Goal: Book appointment/travel/reservation

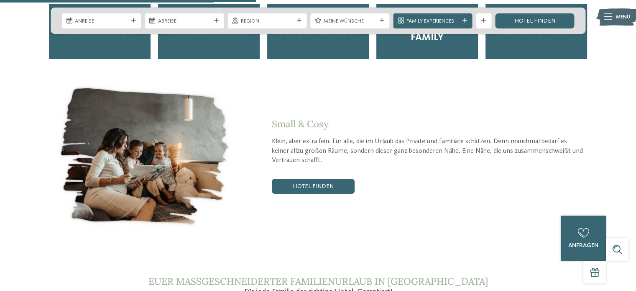
scroll to position [1212, 0]
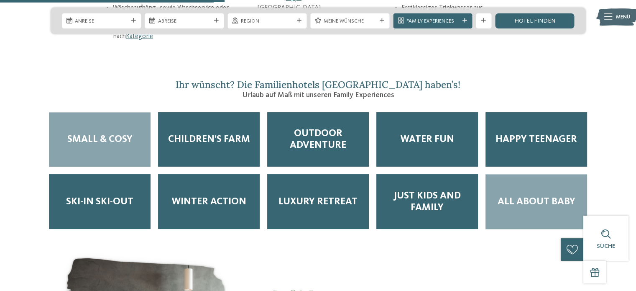
click at [543, 196] on span "All about Baby" at bounding box center [536, 202] width 78 height 12
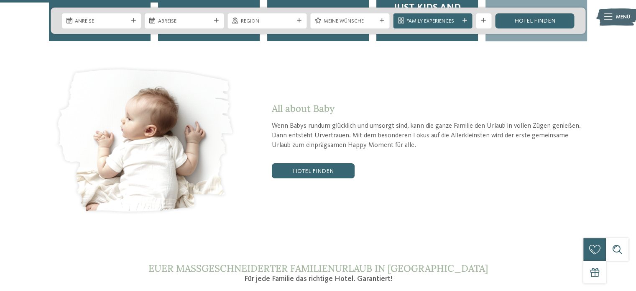
scroll to position [1379, 0]
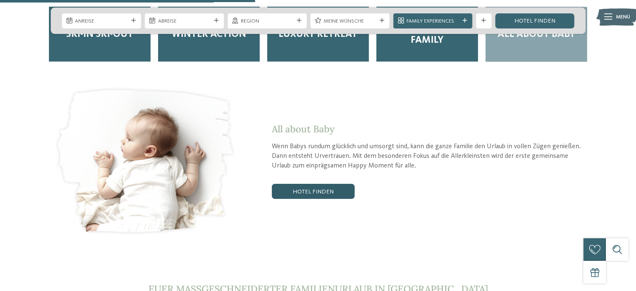
click at [333, 184] on link "Hotel finden" at bounding box center [313, 191] width 83 height 15
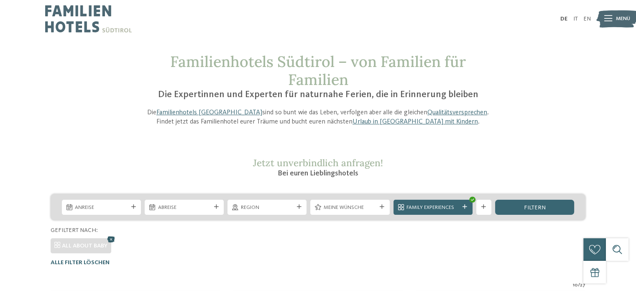
click at [111, 236] on icon at bounding box center [111, 239] width 11 height 10
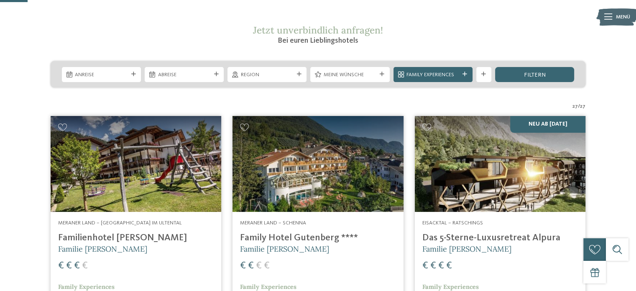
scroll to position [71, 0]
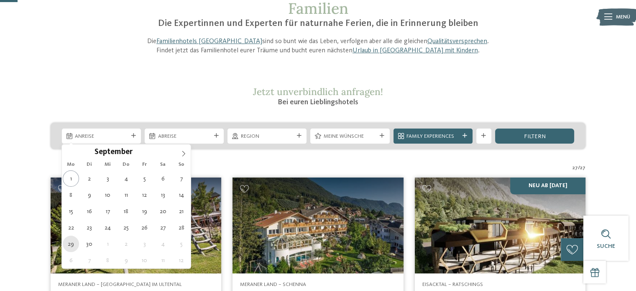
type div "29.09.2025"
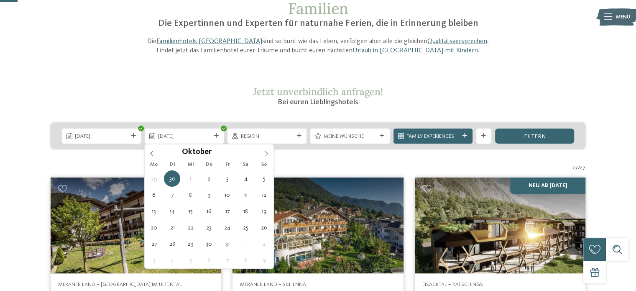
click at [268, 153] on icon at bounding box center [266, 153] width 6 height 6
type div "03.10.2025"
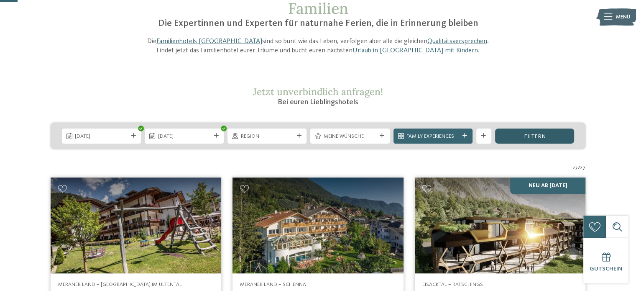
click at [523, 136] on div "filtern" at bounding box center [534, 135] width 79 height 15
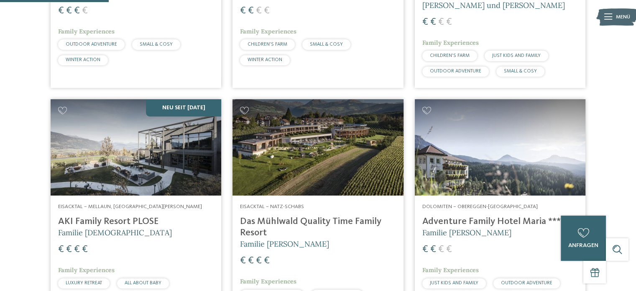
scroll to position [451, 0]
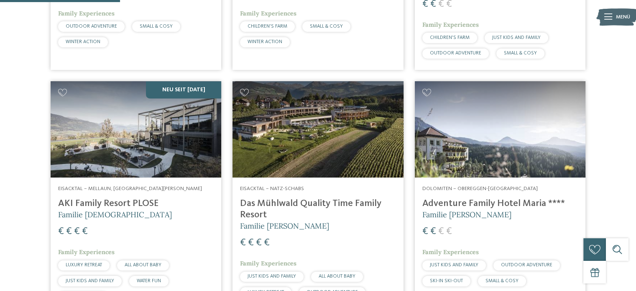
click at [171, 148] on img at bounding box center [136, 129] width 171 height 96
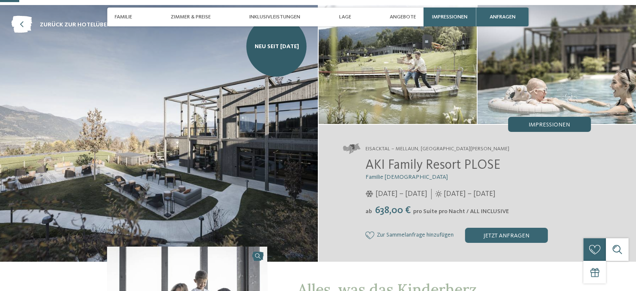
scroll to position [84, 0]
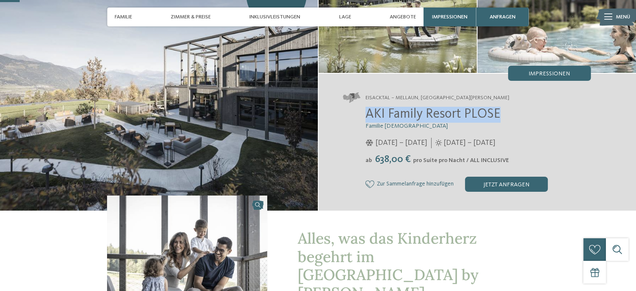
drag, startPoint x: 367, startPoint y: 115, endPoint x: 502, endPoint y: 116, distance: 135.0
click at [502, 116] on h2 "AKI Family Resort PLOSE" at bounding box center [477, 115] width 225 height 16
copy span "AKI Family Resort PLOSE"
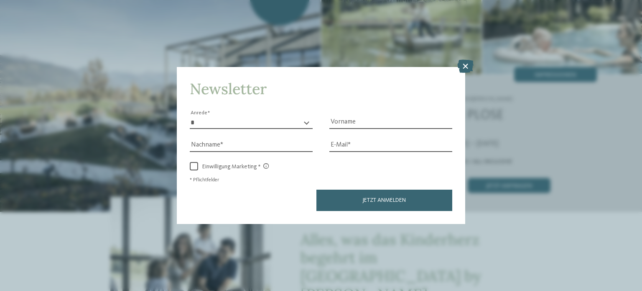
click at [462, 64] on icon at bounding box center [465, 65] width 16 height 13
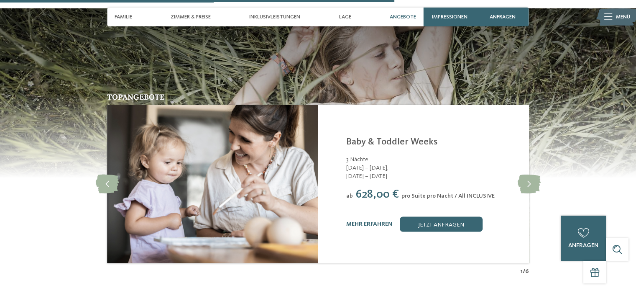
scroll to position [1630, 0]
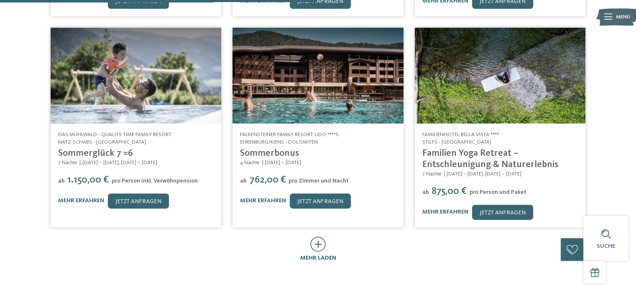
scroll to position [376, 0]
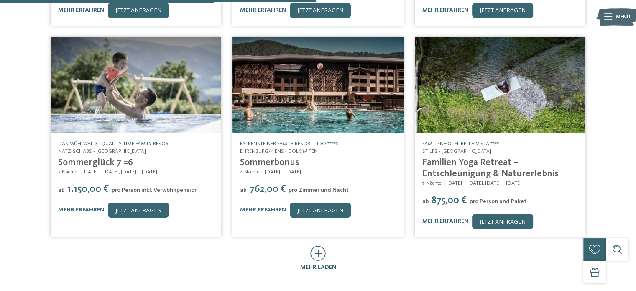
click at [323, 248] on icon at bounding box center [317, 252] width 15 height 15
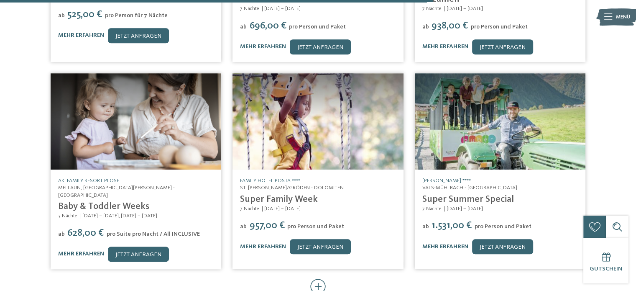
scroll to position [794, 0]
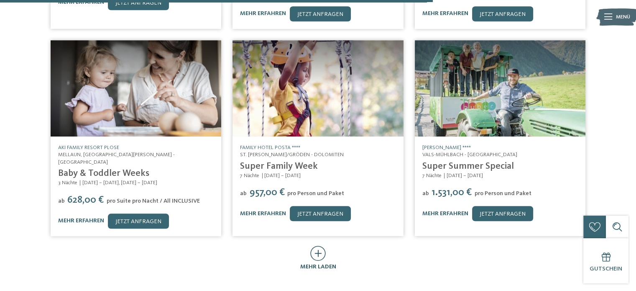
click at [328, 263] on span "mehr laden" at bounding box center [318, 266] width 36 height 6
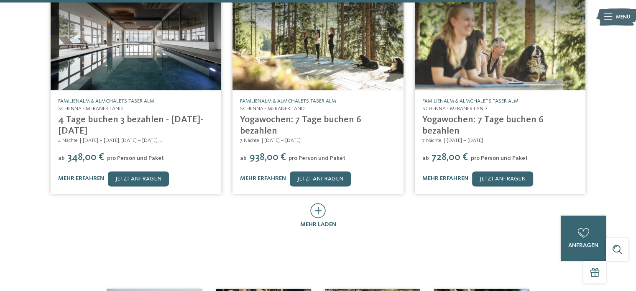
scroll to position [1296, 0]
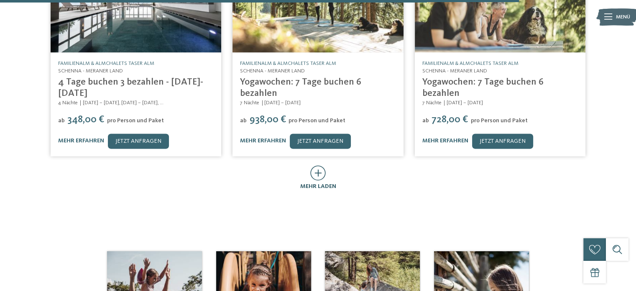
click at [324, 165] on icon at bounding box center [317, 172] width 15 height 15
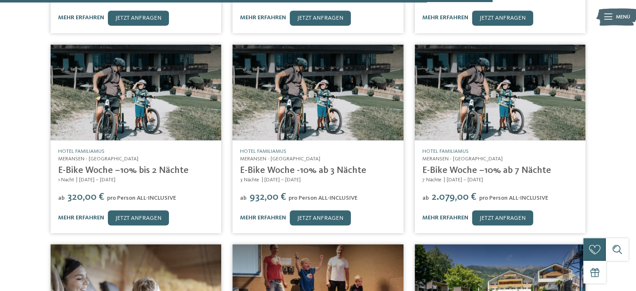
scroll to position [1588, 0]
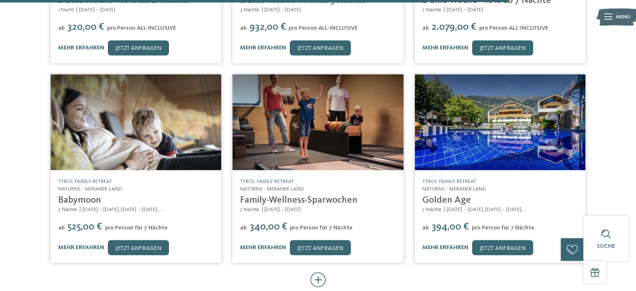
click at [321, 272] on icon at bounding box center [317, 279] width 15 height 15
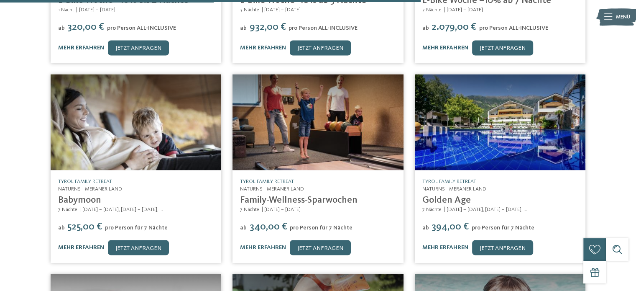
click at [78, 244] on link "mehr erfahren" at bounding box center [81, 247] width 46 height 6
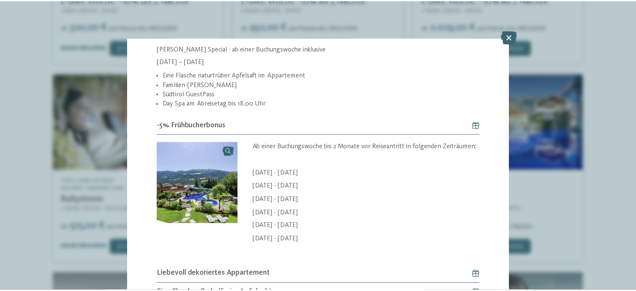
scroll to position [627, 0]
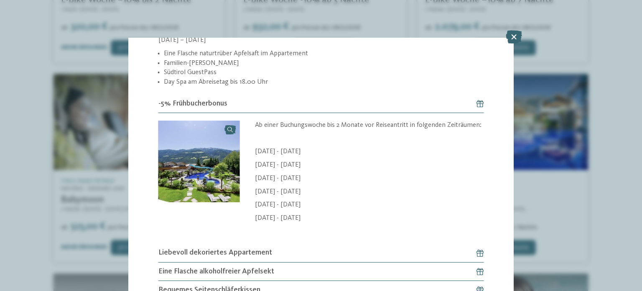
click at [583, 176] on div "Angebot 22 / 194 slide 22 of 194" at bounding box center [321, 145] width 642 height 291
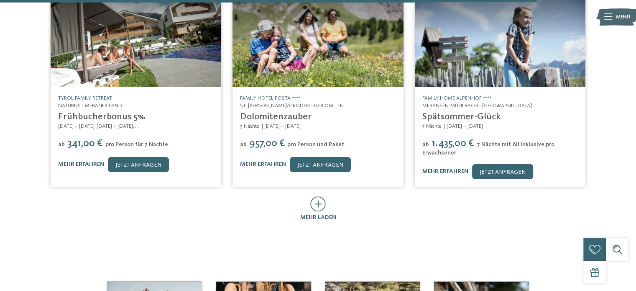
scroll to position [2090, 0]
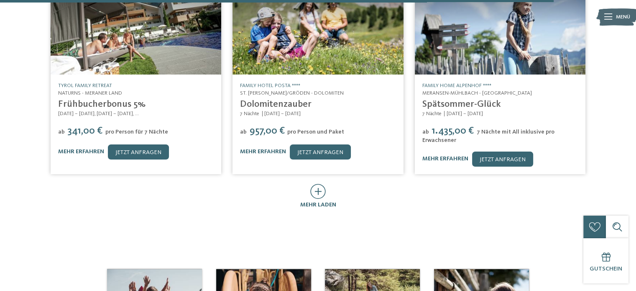
click at [318, 184] on icon at bounding box center [317, 191] width 15 height 15
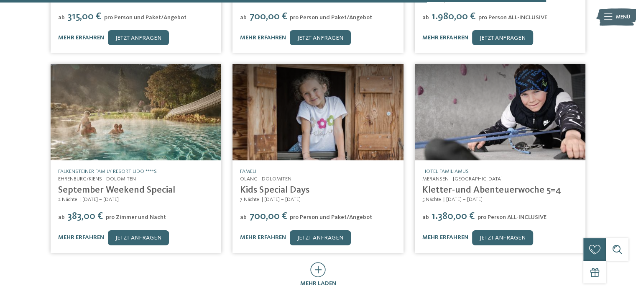
scroll to position [2424, 0]
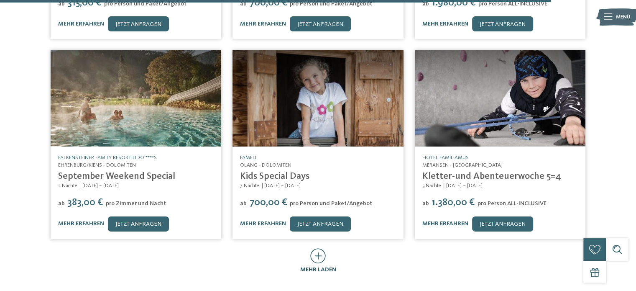
click at [325, 248] on icon at bounding box center [317, 255] width 15 height 15
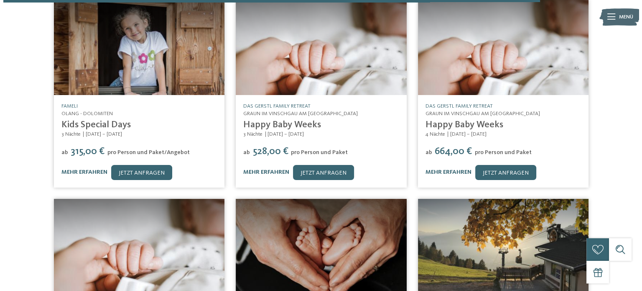
scroll to position [2801, 0]
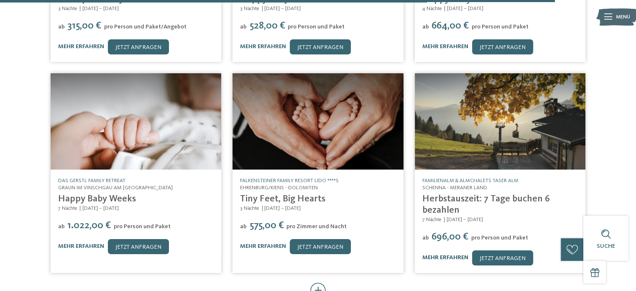
click at [439, 254] on link "mehr erfahren" at bounding box center [445, 257] width 46 height 6
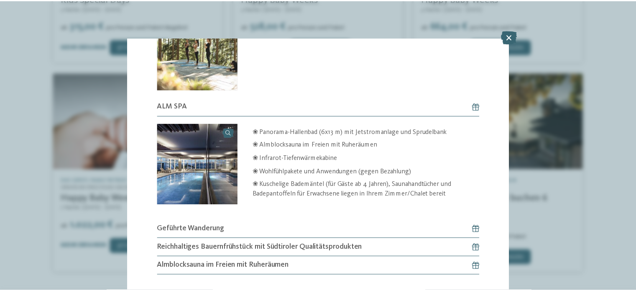
scroll to position [434, 0]
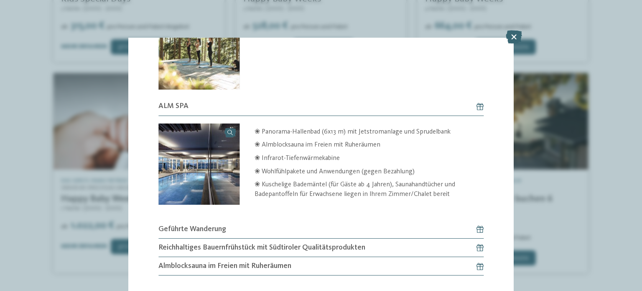
click at [231, 260] on span "Almblocksauna im Freien mit Ruheräumen" at bounding box center [224, 265] width 133 height 10
click at [517, 38] on icon at bounding box center [514, 36] width 16 height 13
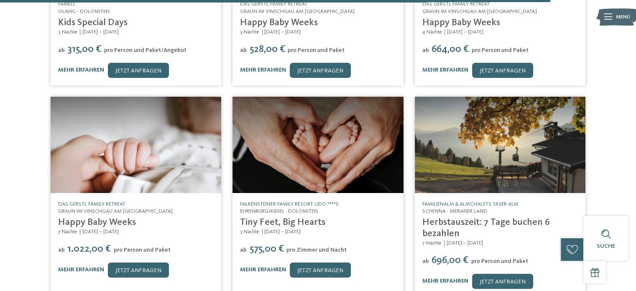
scroll to position [2801, 0]
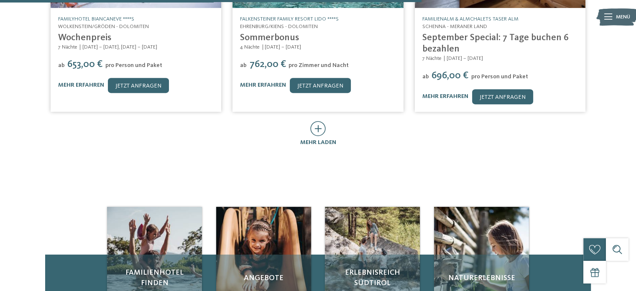
scroll to position [502, 0]
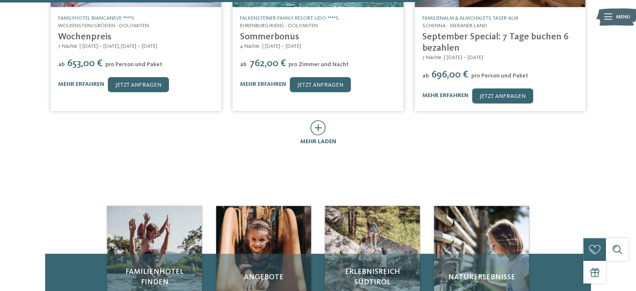
click at [325, 120] on icon at bounding box center [317, 127] width 15 height 15
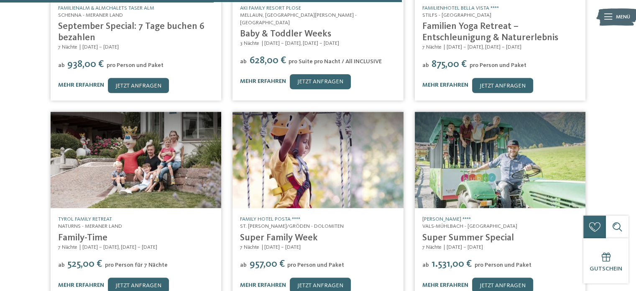
scroll to position [752, 0]
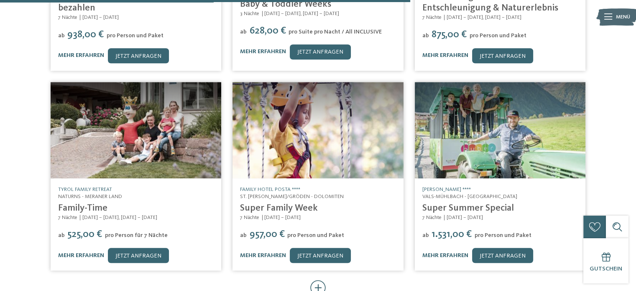
click at [317, 280] on icon at bounding box center [317, 287] width 15 height 15
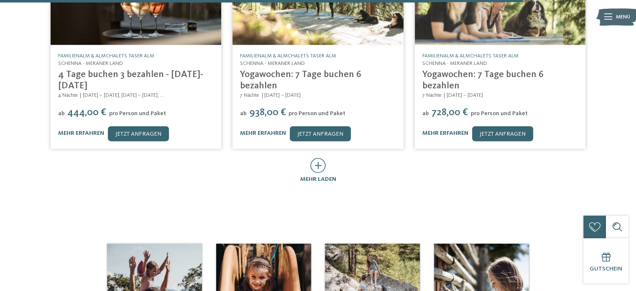
scroll to position [1338, 0]
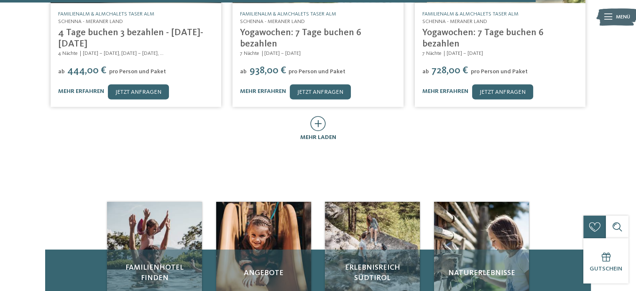
click at [325, 122] on div at bounding box center [317, 124] width 15 height 16
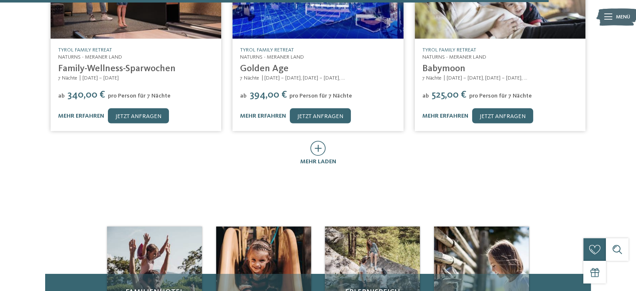
scroll to position [1714, 0]
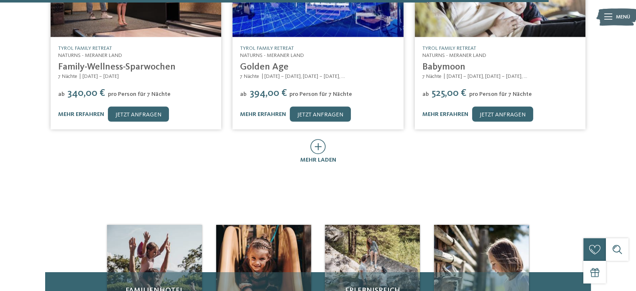
click at [327, 157] on span "mehr laden" at bounding box center [318, 160] width 36 height 6
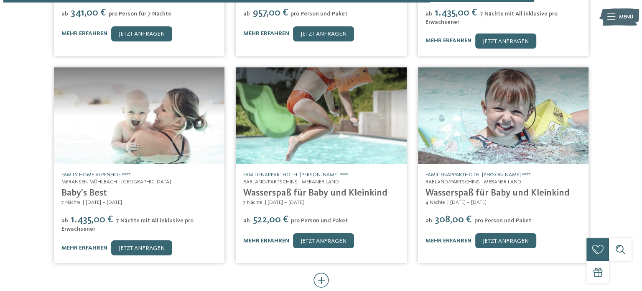
scroll to position [2006, 0]
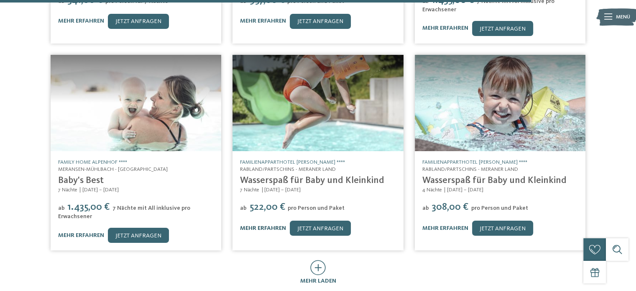
click at [282, 225] on link "mehr erfahren" at bounding box center [263, 228] width 46 height 6
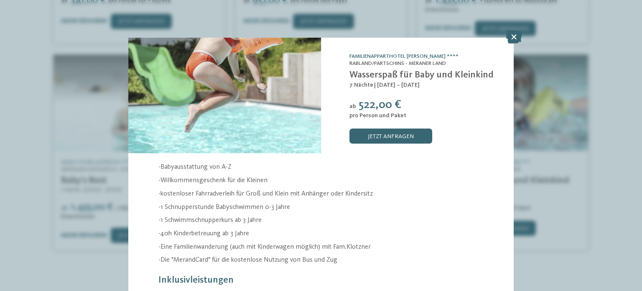
scroll to position [42, 0]
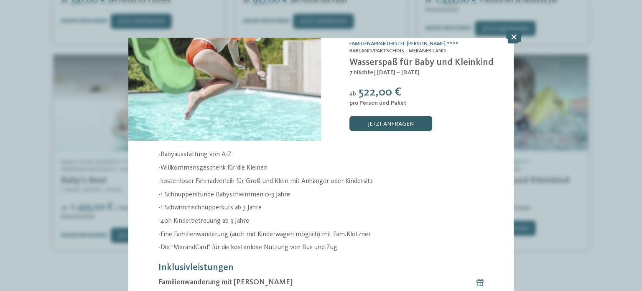
click at [423, 118] on link "jetzt anfragen" at bounding box center [390, 123] width 83 height 15
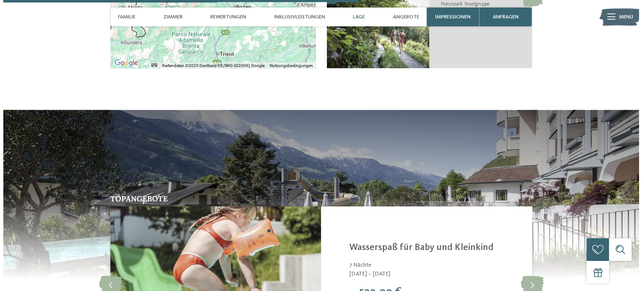
scroll to position [1586, 0]
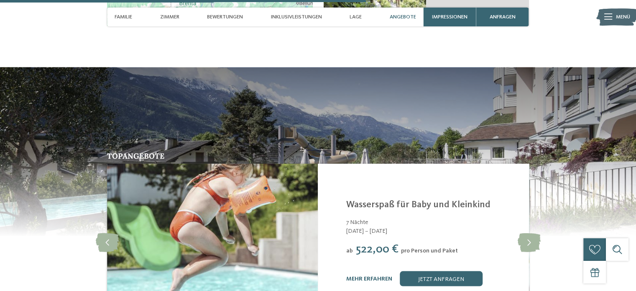
click at [398, 199] on link "Wasserspaß für Baby und Kleinkind" at bounding box center [418, 203] width 144 height 9
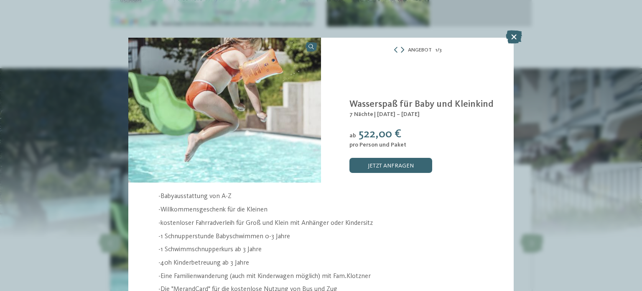
click at [401, 50] on icon at bounding box center [402, 50] width 3 height 6
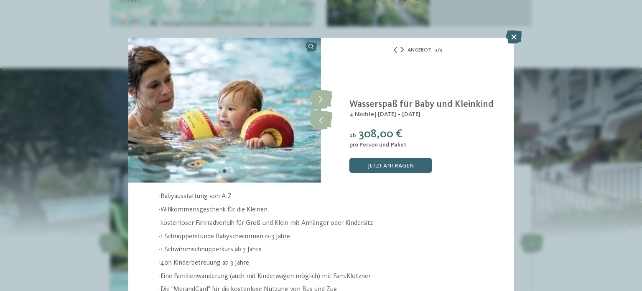
click at [400, 50] on icon at bounding box center [401, 50] width 3 height 6
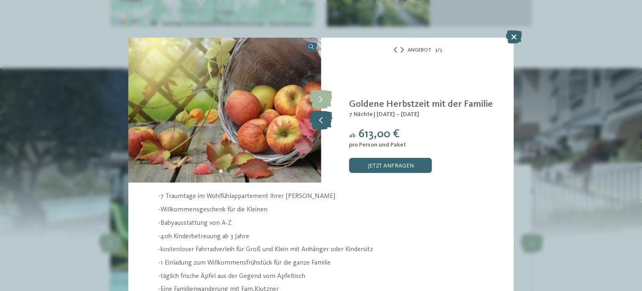
click at [314, 119] on icon at bounding box center [320, 120] width 23 height 19
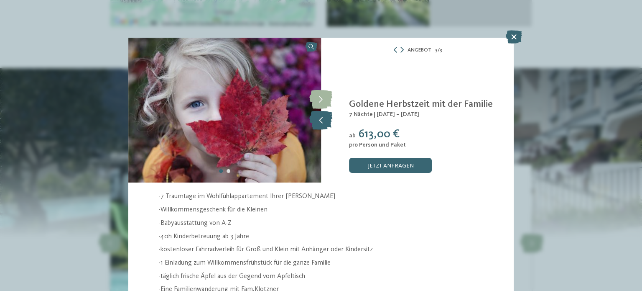
click at [319, 116] on icon at bounding box center [320, 120] width 23 height 19
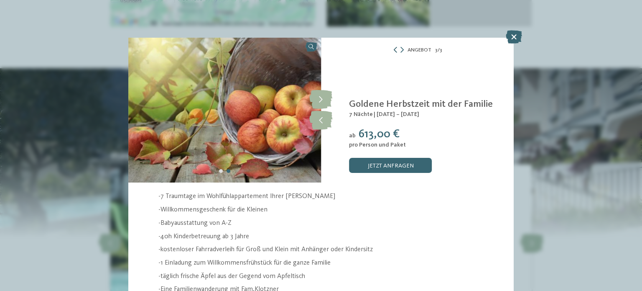
click at [393, 48] on icon at bounding box center [396, 50] width 6 height 6
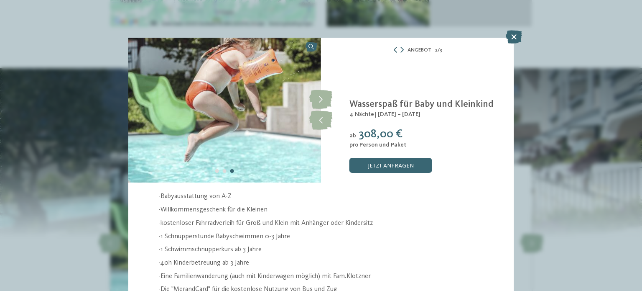
click at [393, 48] on icon at bounding box center [396, 50] width 6 height 6
click at [401, 51] on icon at bounding box center [402, 50] width 3 height 6
